Goal: Task Accomplishment & Management: Manage account settings

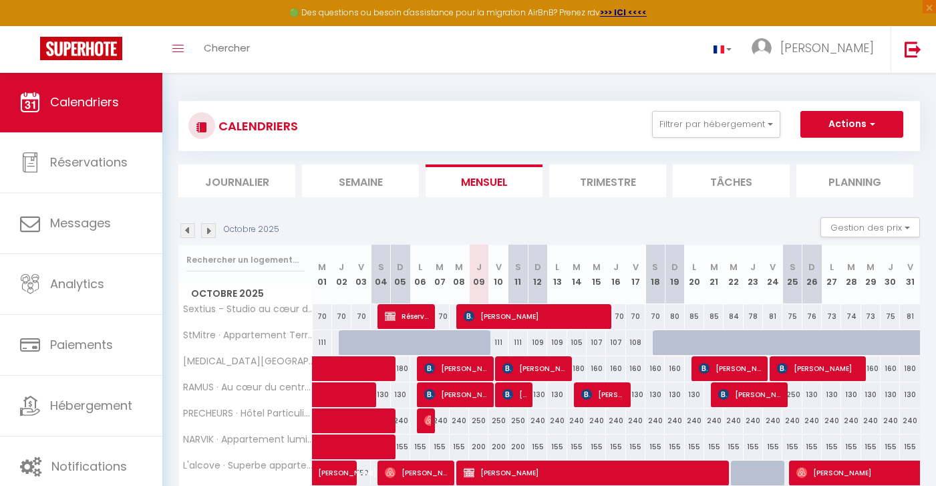
click at [374, 192] on li "Semaine" at bounding box center [360, 180] width 117 height 33
select select
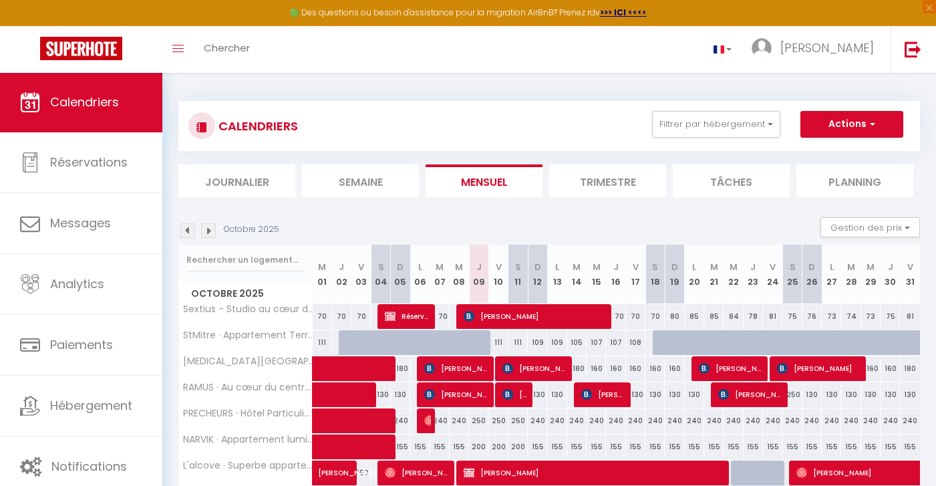
select select
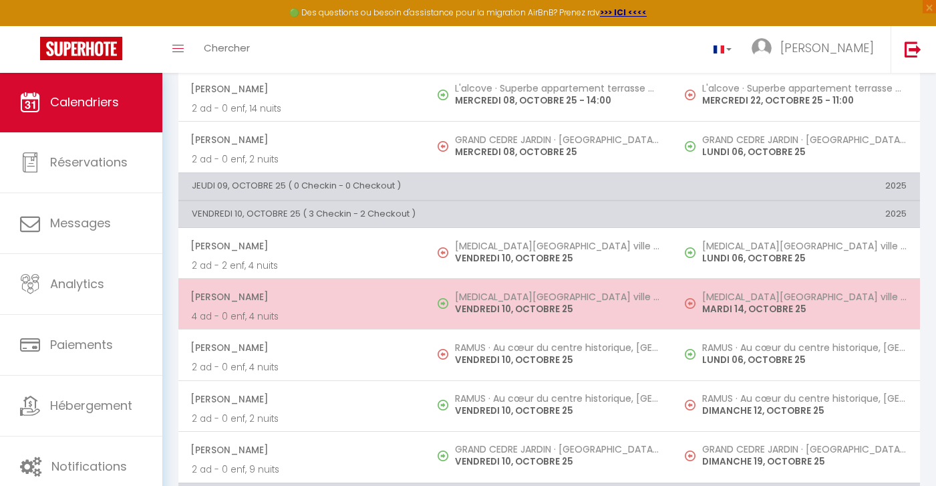
scroll to position [774, 0]
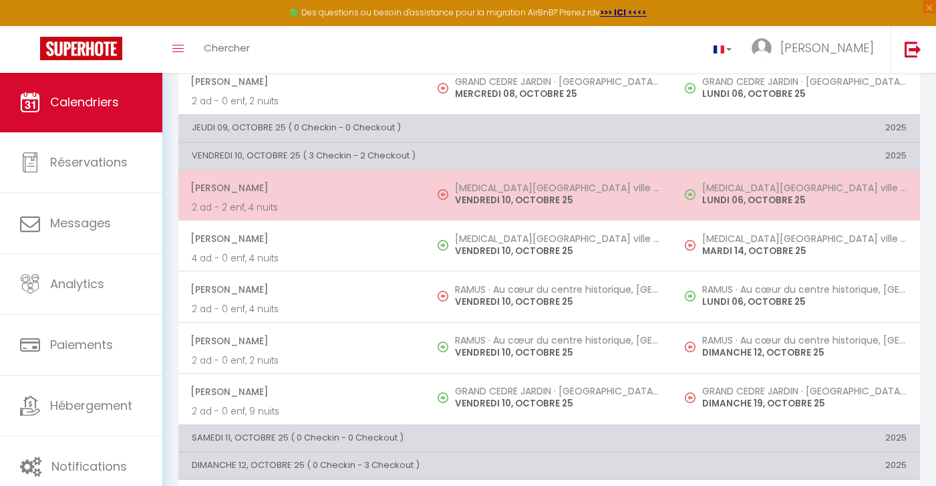
click at [425, 191] on td "[PERSON_NAME] 2 ad - 2 enf, 4 nuits" at bounding box center [301, 195] width 247 height 51
select select "OK"
select select "KO"
select select "0"
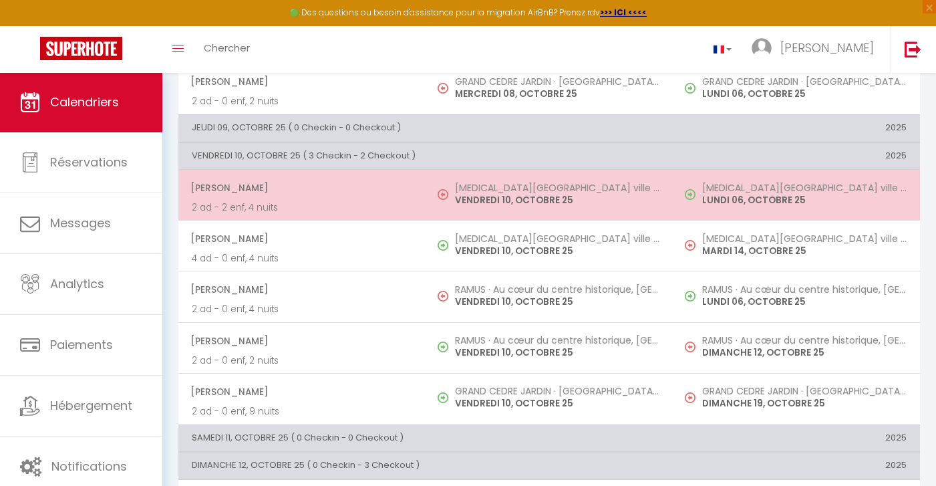
select select "1"
select select
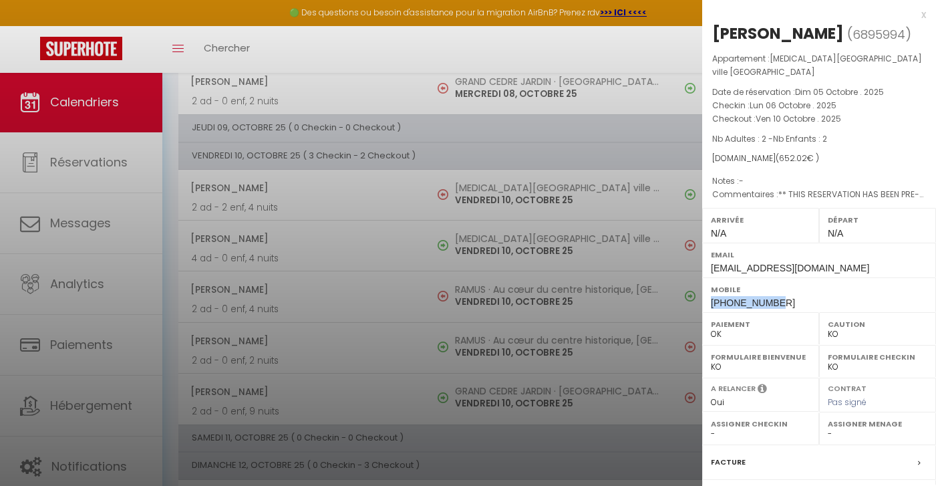
drag, startPoint x: 793, startPoint y: 285, endPoint x: 712, endPoint y: 285, distance: 80.9
click at [712, 285] on div "Mobile [PHONE_NUMBER]" at bounding box center [819, 294] width 234 height 35
copy span "[PHONE_NUMBER]"
